Goal: Check status: Check status

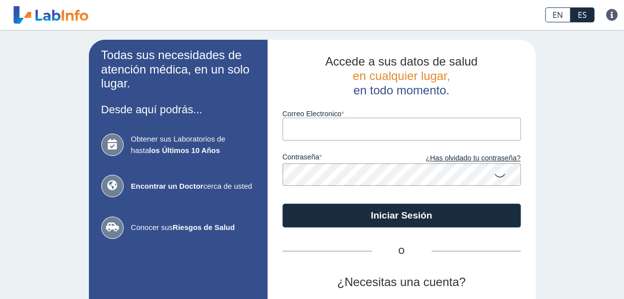
click at [290, 128] on input "Correo Electronico" at bounding box center [401, 129] width 238 height 22
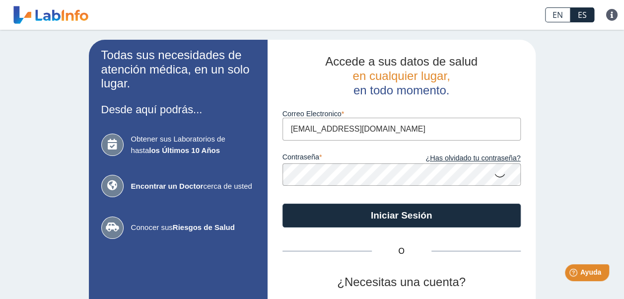
type input "[EMAIL_ADDRESS][DOMAIN_NAME]"
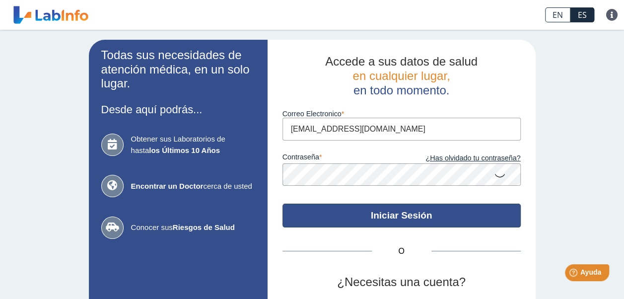
click at [382, 216] on button "Iniciar Sesión" at bounding box center [401, 215] width 238 height 24
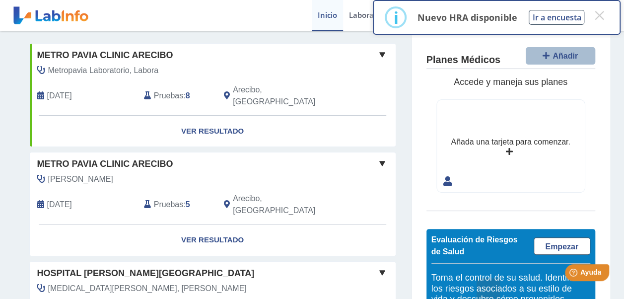
scroll to position [58, 0]
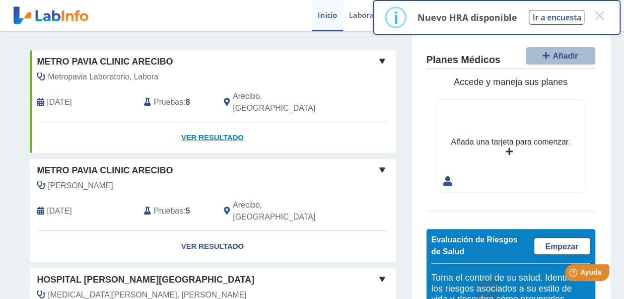
click at [198, 128] on link "Ver Resultado" at bounding box center [213, 137] width 366 height 31
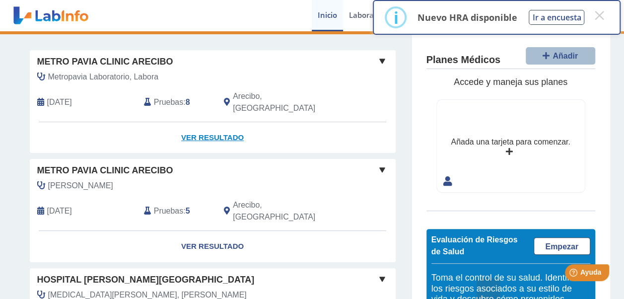
click at [200, 126] on link "Ver Resultado" at bounding box center [213, 137] width 366 height 31
click at [218, 125] on link "Ver Resultado" at bounding box center [213, 137] width 366 height 31
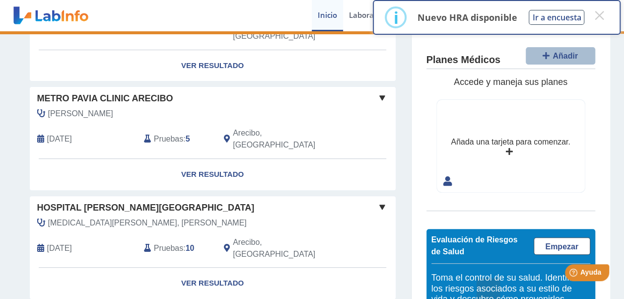
scroll to position [126, 0]
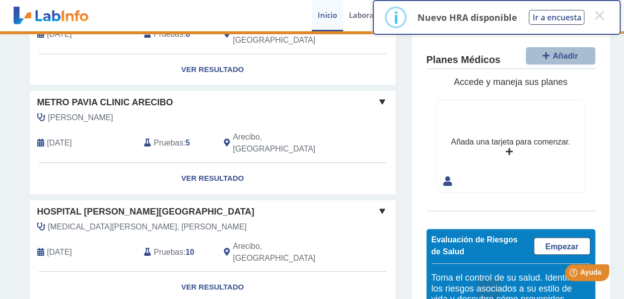
click at [378, 96] on span at bounding box center [382, 102] width 12 height 12
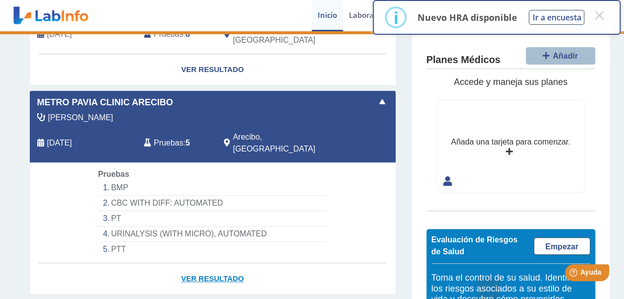
click at [196, 263] on link "Ver Resultado" at bounding box center [213, 278] width 366 height 31
click at [116, 180] on li "BMP" at bounding box center [212, 187] width 229 height 15
click at [216, 58] on link "Ver Resultado" at bounding box center [213, 69] width 366 height 31
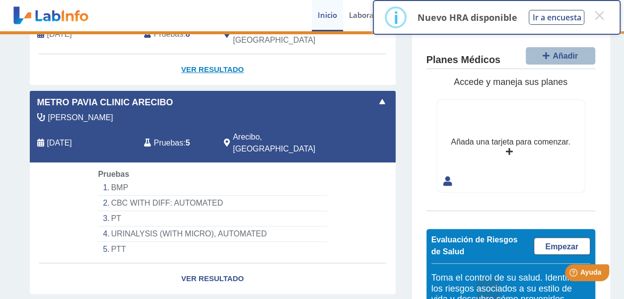
click at [216, 58] on link "Ver Resultado" at bounding box center [213, 69] width 366 height 31
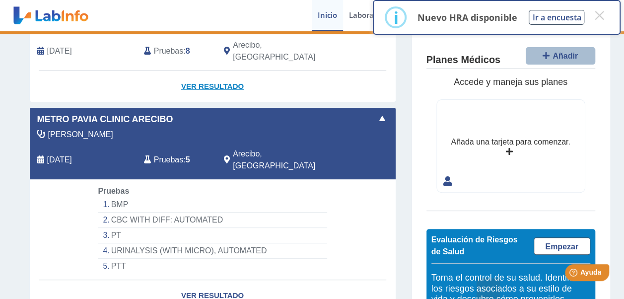
scroll to position [109, 0]
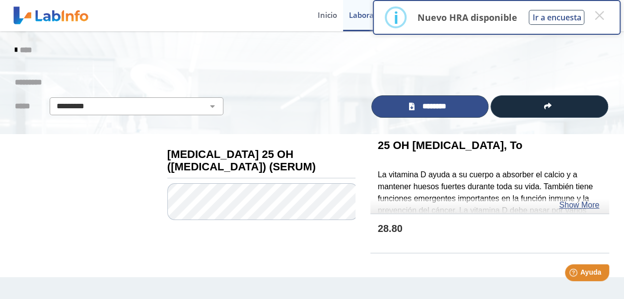
click at [425, 107] on span "********" at bounding box center [433, 106] width 33 height 11
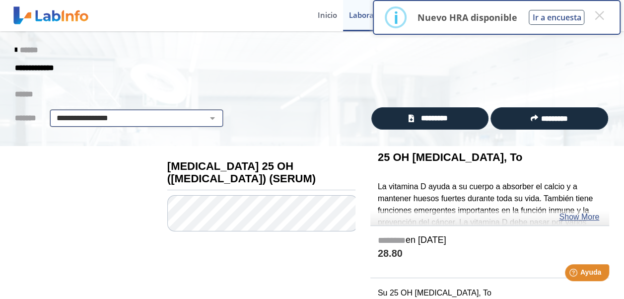
click at [205, 118] on select "**********" at bounding box center [137, 118] width 168 height 12
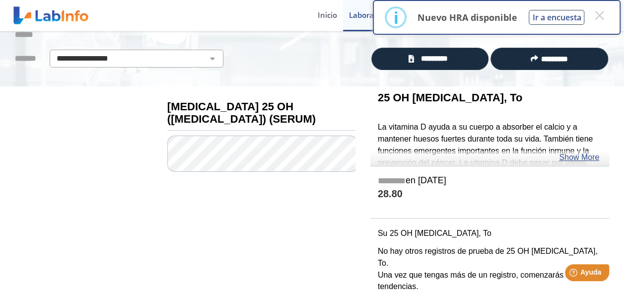
scroll to position [61, 0]
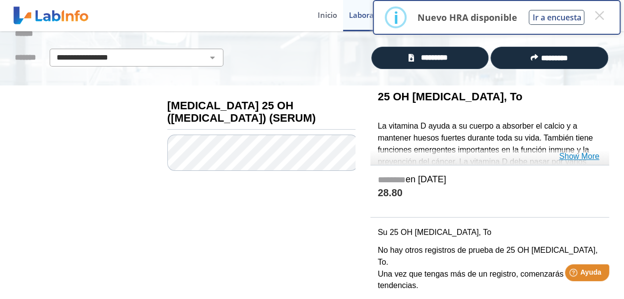
click at [576, 159] on link "Show More" at bounding box center [579, 156] width 40 height 12
